Goal: Find contact information: Find contact information

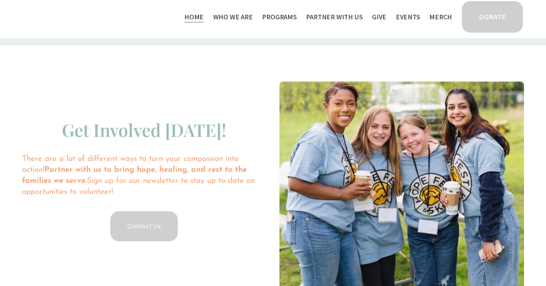
scroll to position [1541, 0]
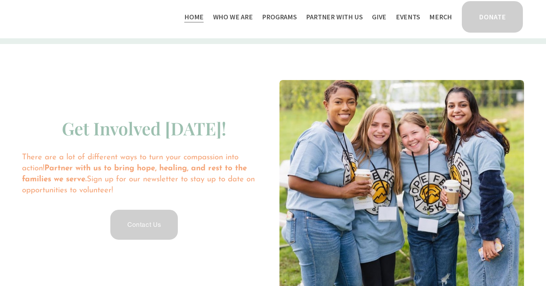
click at [151, 215] on link "Contact Us" at bounding box center [144, 225] width 70 height 32
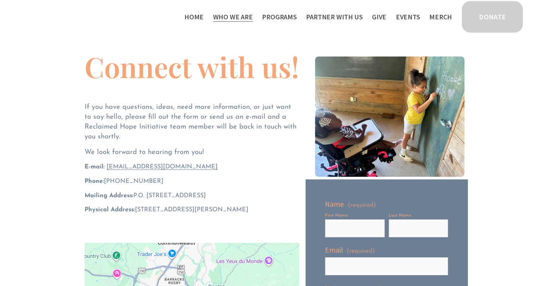
scroll to position [69, 0]
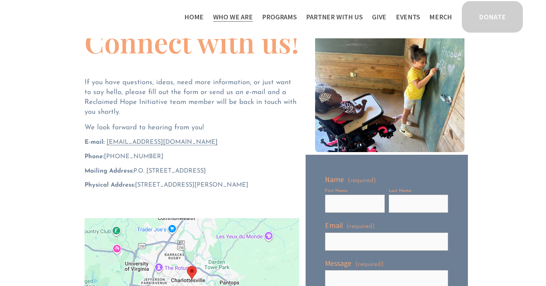
drag, startPoint x: 180, startPoint y: 142, endPoint x: 200, endPoint y: 186, distance: 48.5
